Goal: Information Seeking & Learning: Learn about a topic

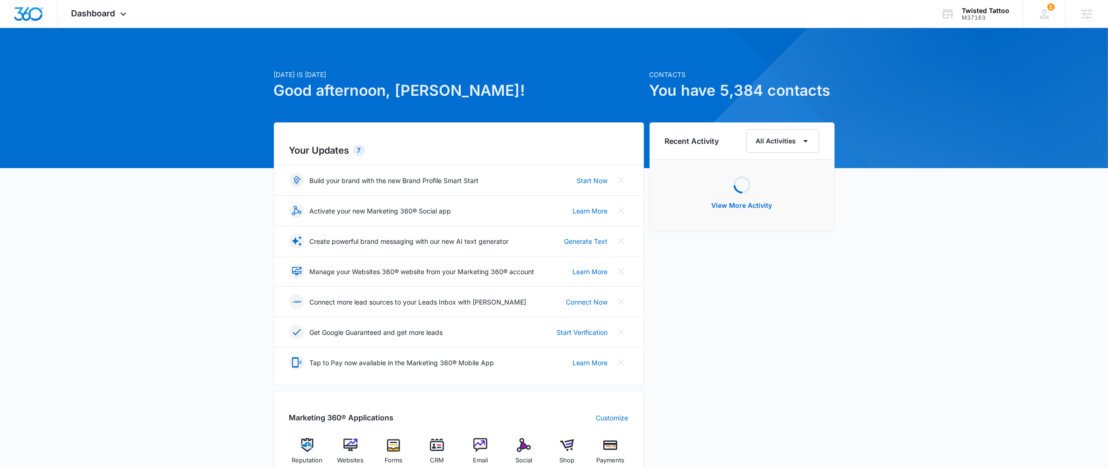
scroll to position [373, 0]
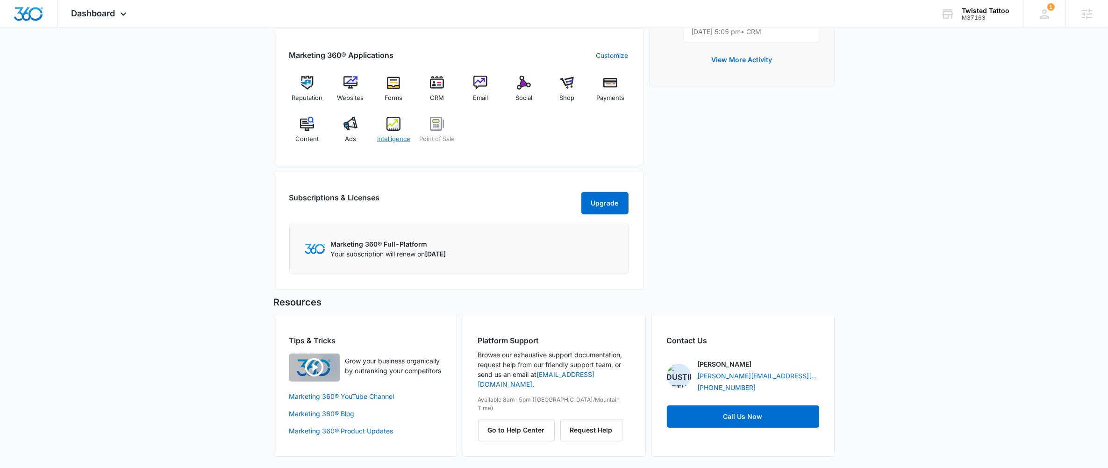
click at [393, 135] on span "Intelligence" at bounding box center [393, 139] width 33 height 9
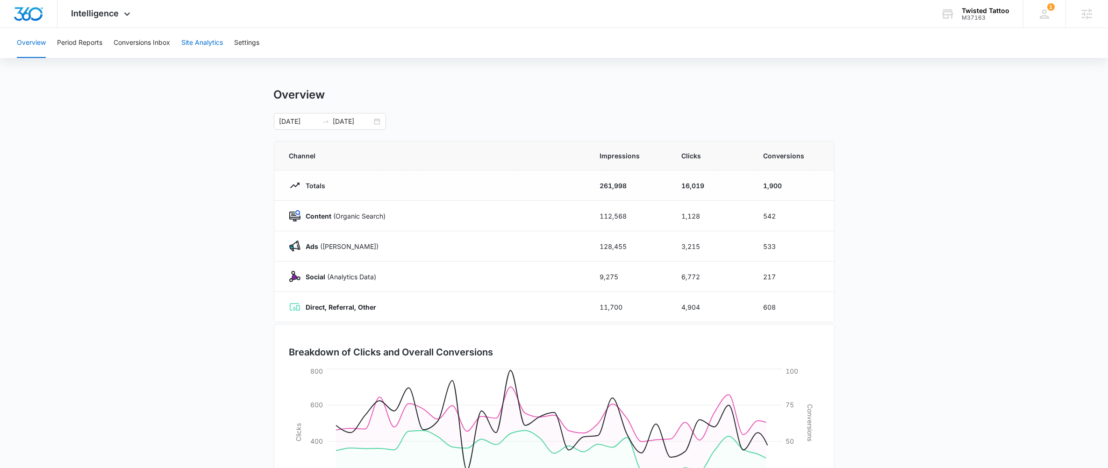
click at [190, 41] on button "Site Analytics" at bounding box center [202, 43] width 42 height 30
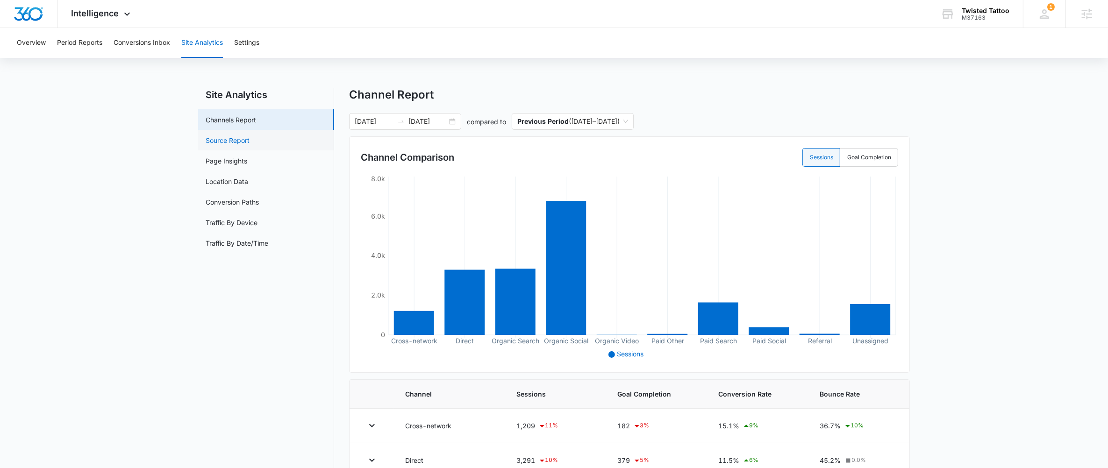
click at [250, 138] on link "Source Report" at bounding box center [228, 141] width 44 height 10
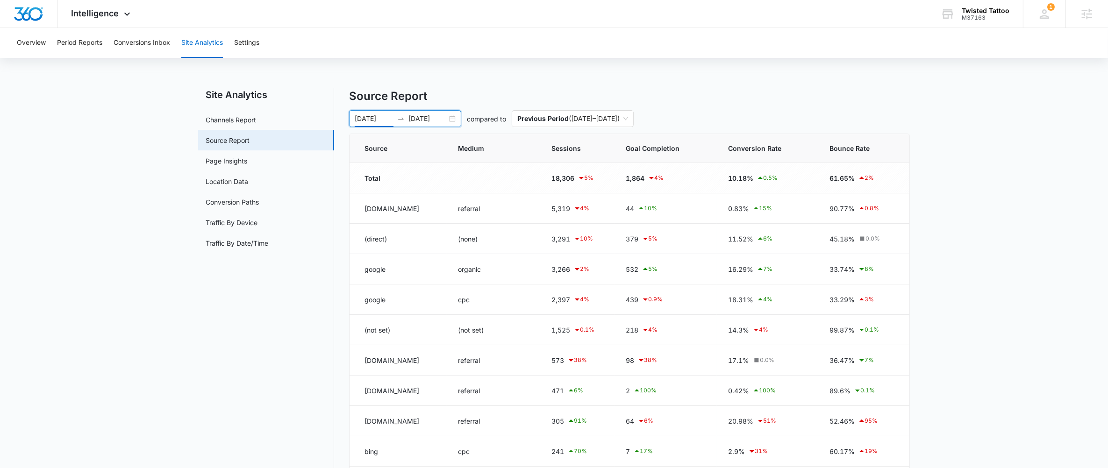
click at [382, 115] on input "[DATE]" at bounding box center [374, 119] width 39 height 10
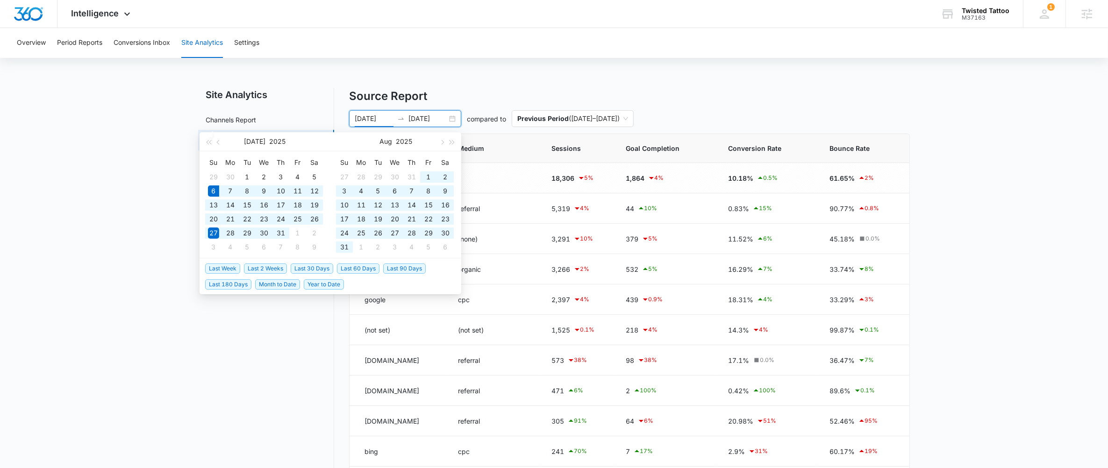
click at [355, 266] on span "Last 60 Days" at bounding box center [358, 269] width 43 height 10
type input "[DATE]"
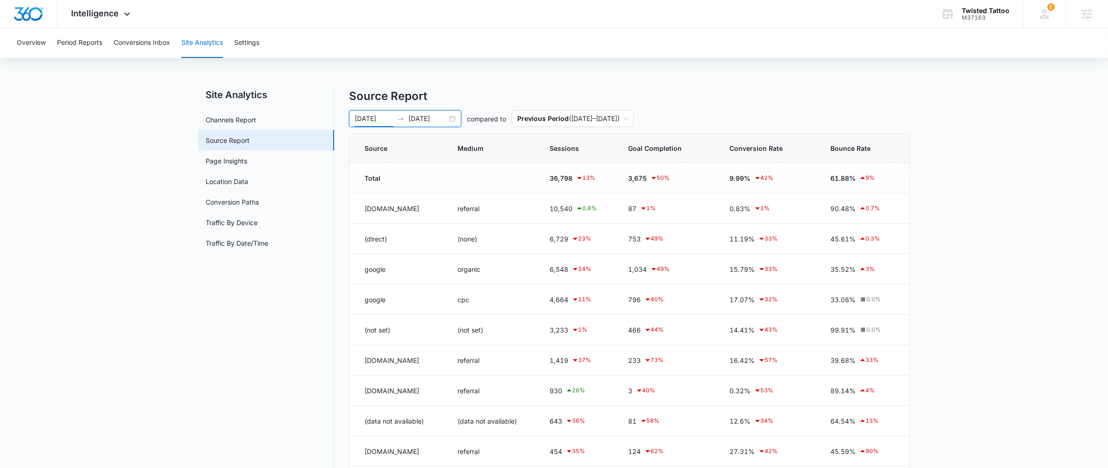
click at [397, 115] on div at bounding box center [401, 118] width 15 height 7
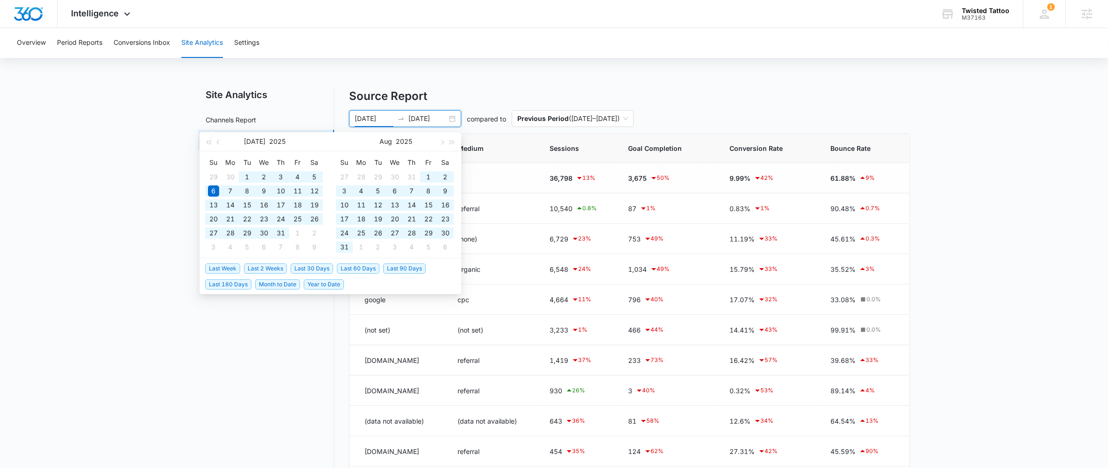
click at [404, 265] on span "Last 90 Days" at bounding box center [404, 269] width 43 height 10
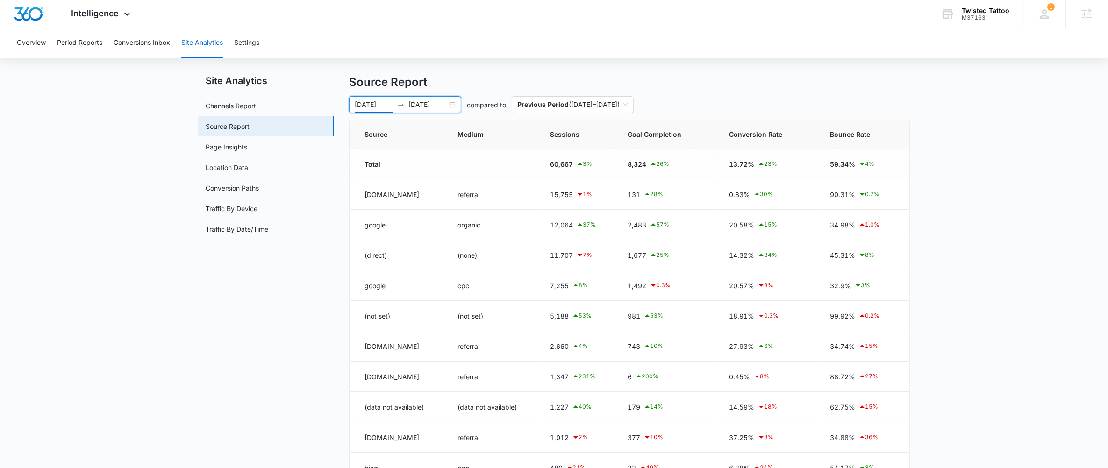
scroll to position [14, 0]
click at [412, 100] on div "[DATE]" at bounding box center [428, 104] width 39 height 10
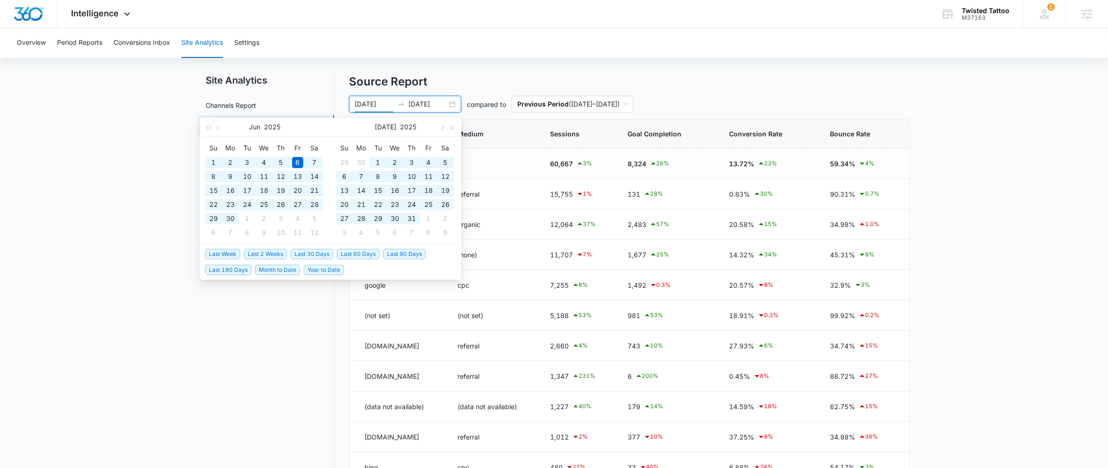
click at [235, 267] on span "Last 180 Days" at bounding box center [228, 270] width 46 height 10
type input "[DATE]"
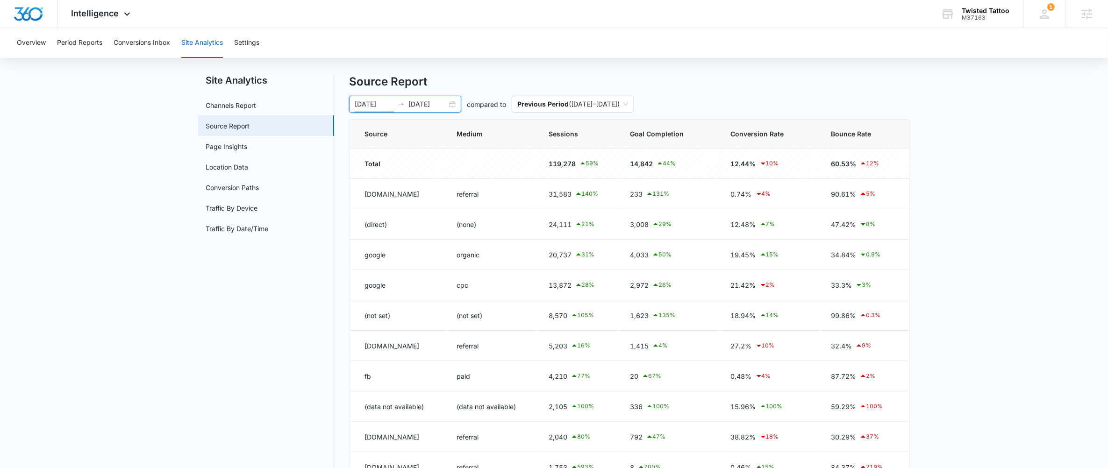
scroll to position [36, 0]
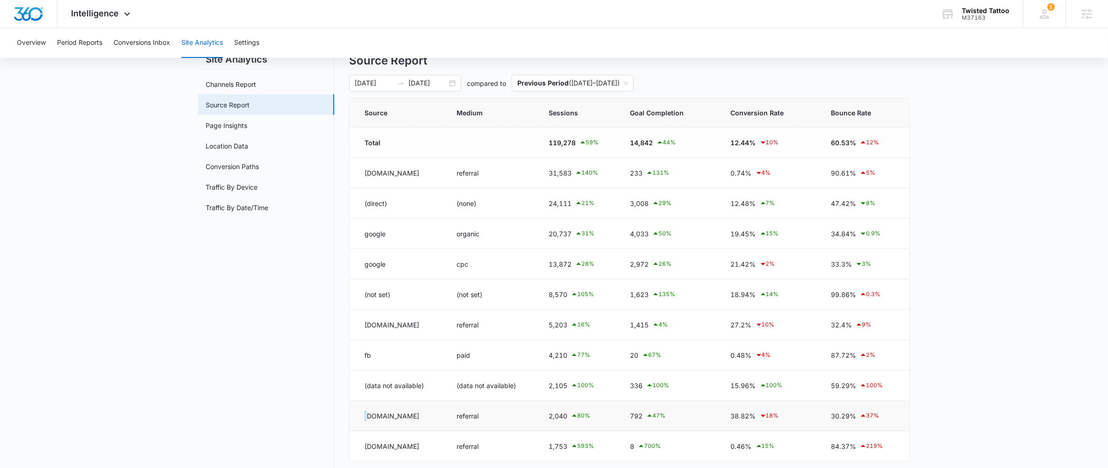
drag, startPoint x: 352, startPoint y: 413, endPoint x: 368, endPoint y: 416, distance: 15.7
click at [368, 416] on td "[DOMAIN_NAME]" at bounding box center [398, 416] width 96 height 30
click at [376, 415] on td "[DOMAIN_NAME]" at bounding box center [398, 416] width 96 height 30
drag, startPoint x: 363, startPoint y: 417, endPoint x: 405, endPoint y: 419, distance: 41.7
click at [405, 419] on td "[DOMAIN_NAME]" at bounding box center [398, 416] width 96 height 30
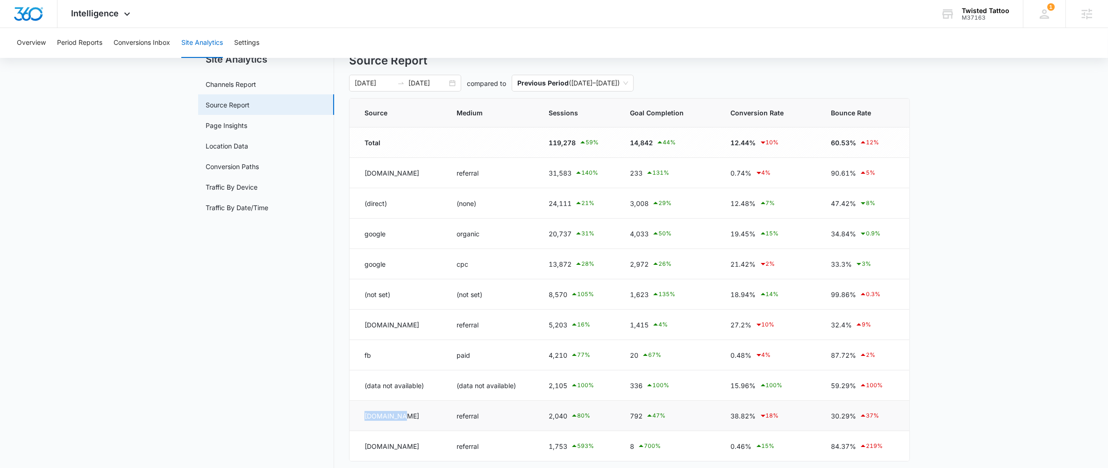
click at [370, 424] on td "[DOMAIN_NAME]" at bounding box center [398, 416] width 96 height 30
drag, startPoint x: 520, startPoint y: 413, endPoint x: 577, endPoint y: 416, distance: 57.1
click at [577, 416] on tr "[DOMAIN_NAME] referral 2,040 80 % 792 47 % 38.82% 18 % 30.29% 37 %" at bounding box center [630, 416] width 560 height 30
drag, startPoint x: 622, startPoint y: 420, endPoint x: 643, endPoint y: 420, distance: 20.6
click at [643, 420] on td "792 47 %" at bounding box center [669, 416] width 101 height 30
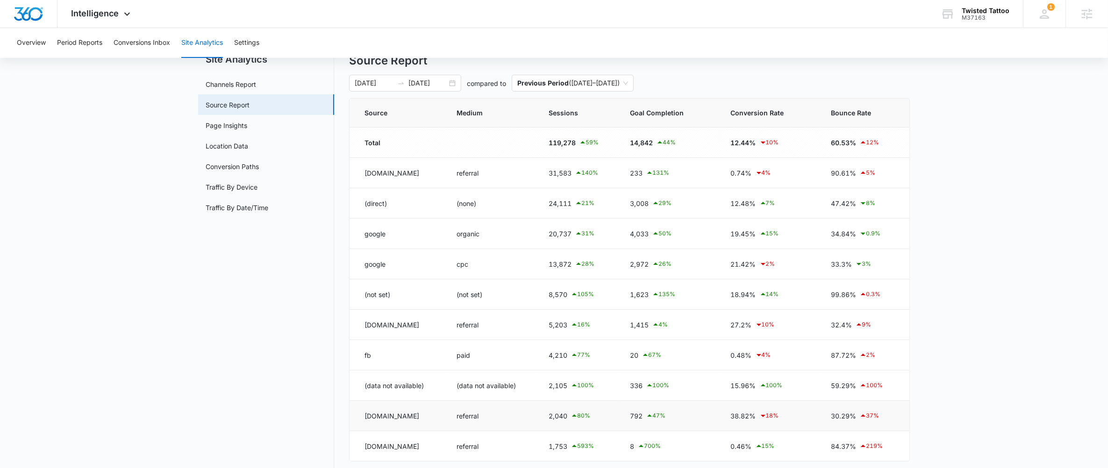
click at [635, 422] on div "792 47 %" at bounding box center [669, 415] width 79 height 11
drag, startPoint x: 628, startPoint y: 420, endPoint x: 654, endPoint y: 423, distance: 26.3
click at [654, 423] on td "792 47 %" at bounding box center [669, 416] width 101 height 30
drag, startPoint x: 538, startPoint y: 418, endPoint x: 570, endPoint y: 420, distance: 32.3
click at [570, 420] on tr "[DOMAIN_NAME] referral 2,040 80 % 792 47 % 38.82% 18 % 30.29% 37 %" at bounding box center [630, 416] width 560 height 30
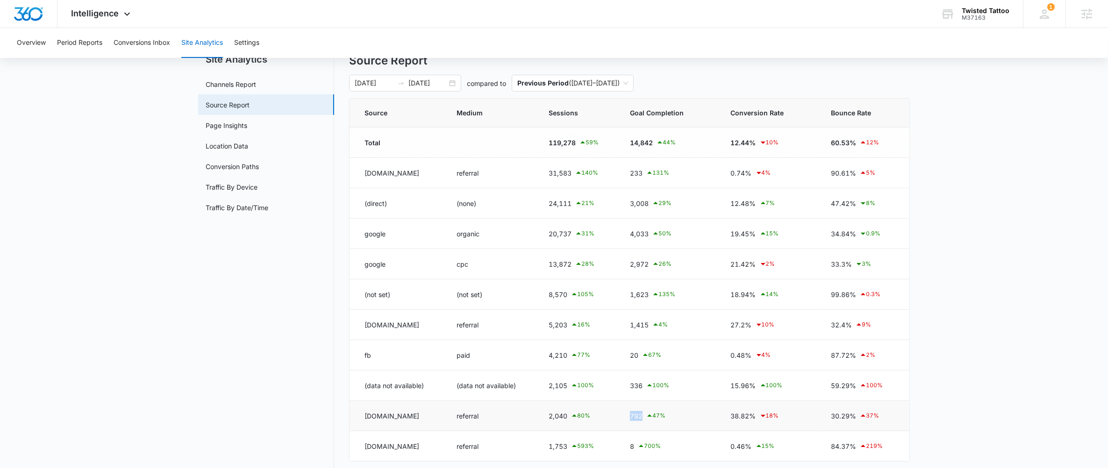
drag, startPoint x: 629, startPoint y: 416, endPoint x: 644, endPoint y: 419, distance: 15.7
click at [644, 419] on td "792 47 %" at bounding box center [669, 416] width 101 height 30
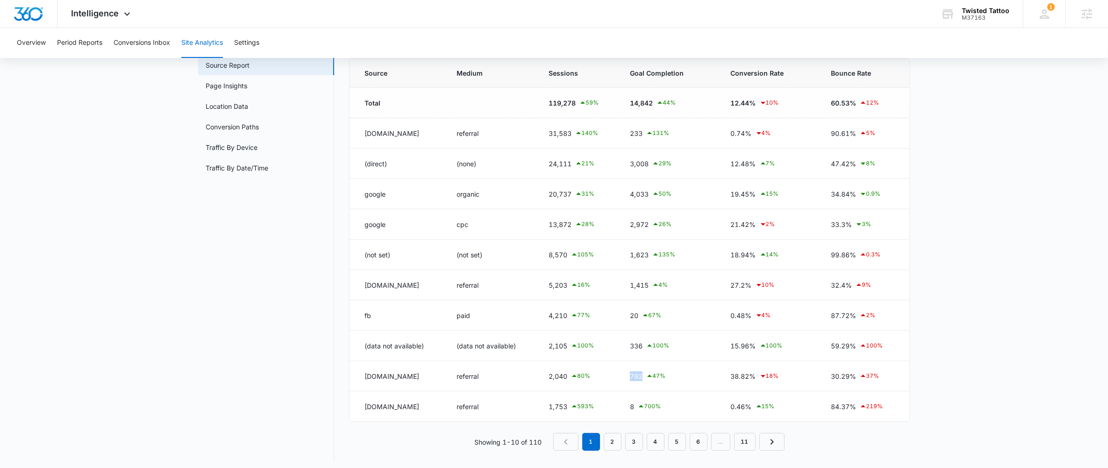
scroll to position [82, 0]
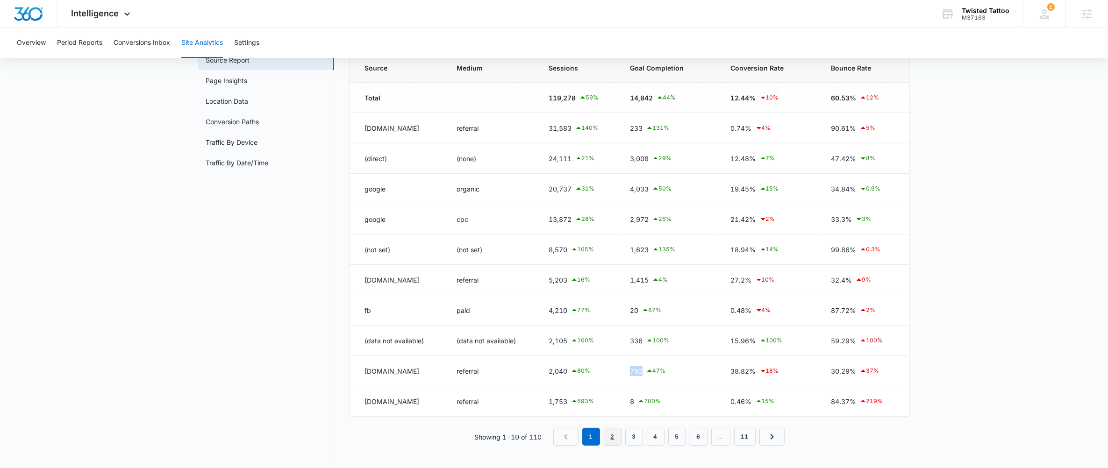
click at [616, 440] on link "2" at bounding box center [613, 437] width 18 height 18
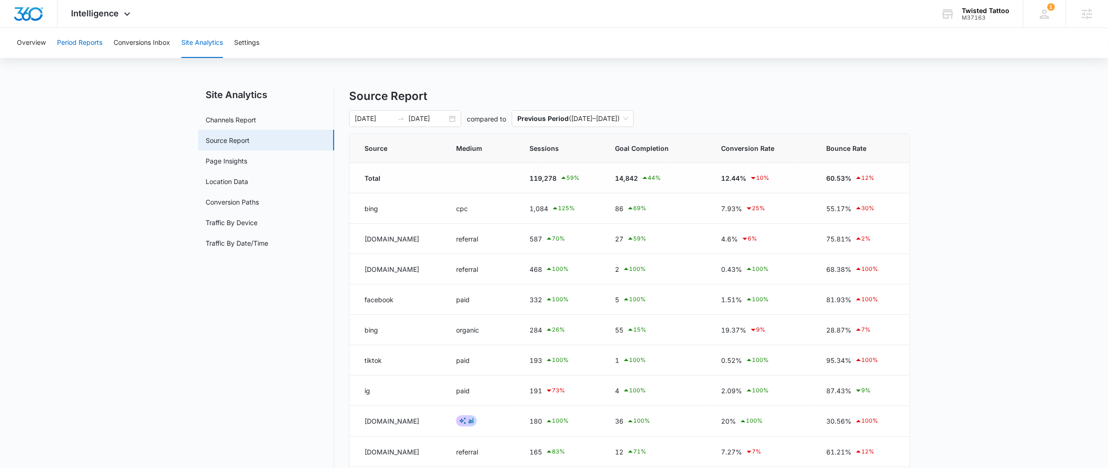
click at [75, 45] on button "Period Reports" at bounding box center [79, 43] width 45 height 30
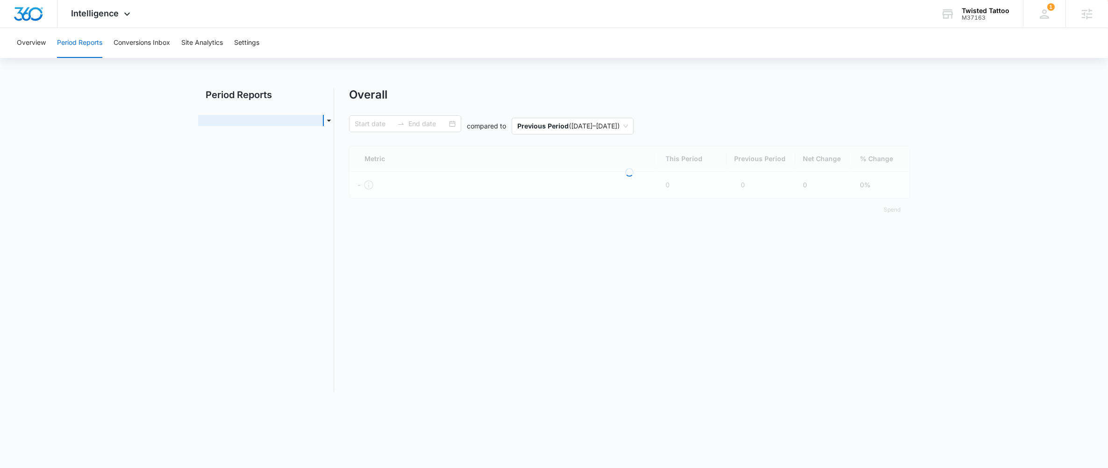
type input "[DATE]"
